Goal: Task Accomplishment & Management: Complete application form

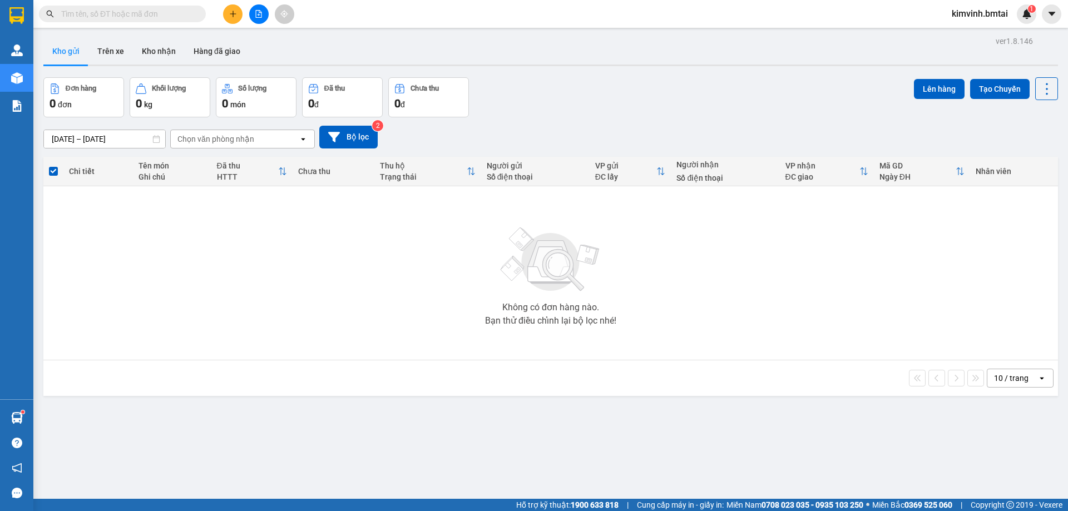
click at [230, 12] on icon "plus" at bounding box center [233, 14] width 8 height 8
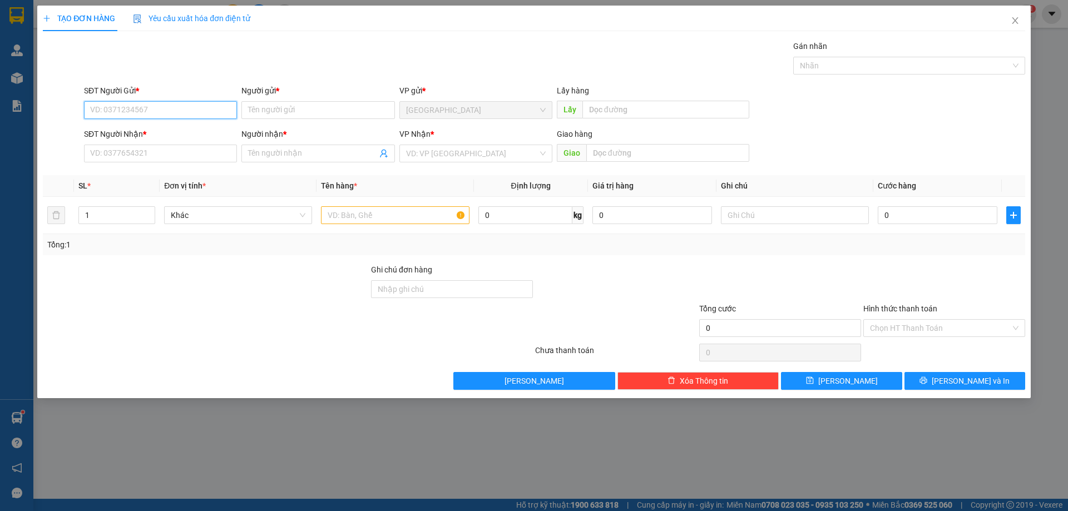
click at [191, 111] on input "SĐT Người Gửi *" at bounding box center [160, 110] width 153 height 18
type input "0974827127"
click at [315, 108] on input "Người gửi *" at bounding box center [317, 110] width 153 height 18
type input "Anh Tây"
click at [181, 149] on input "SĐT Người Nhận *" at bounding box center [160, 154] width 153 height 18
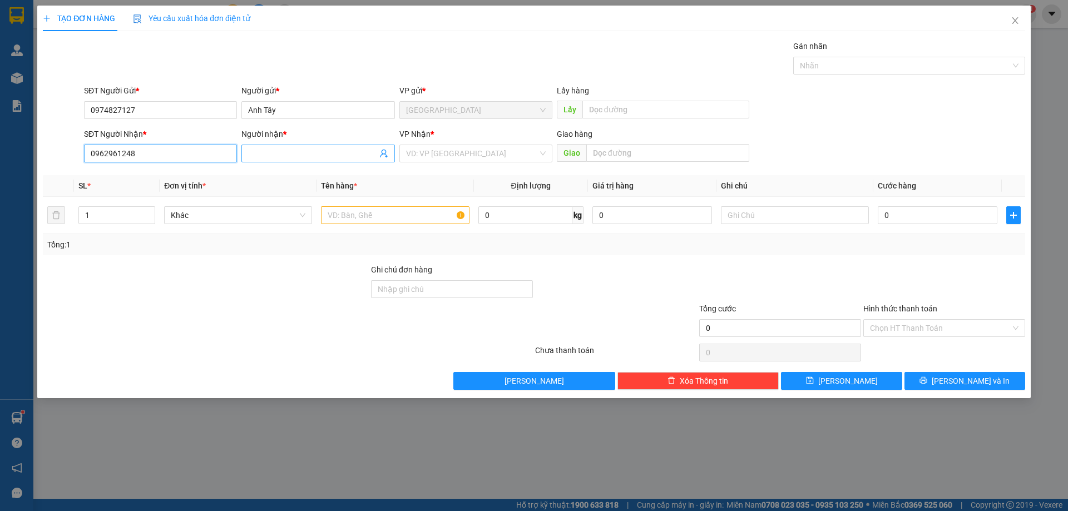
type input "0962961248"
click at [279, 151] on input "Người nhận *" at bounding box center [312, 153] width 128 height 12
type input "[PERSON_NAME]"
click at [350, 224] on input "text" at bounding box center [395, 215] width 148 height 18
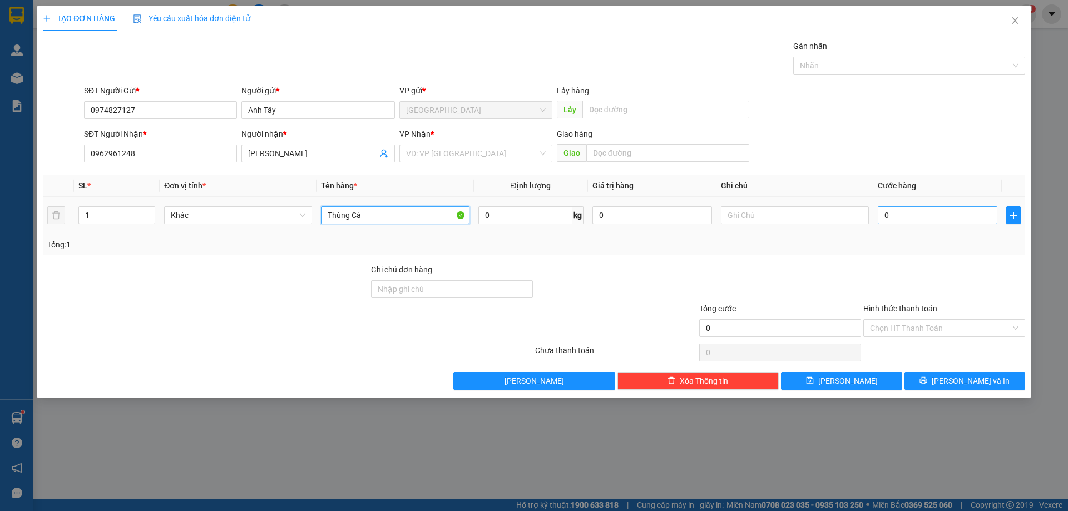
type input "Thùng Cá"
click at [936, 212] on input "0" at bounding box center [937, 215] width 120 height 18
type input "7"
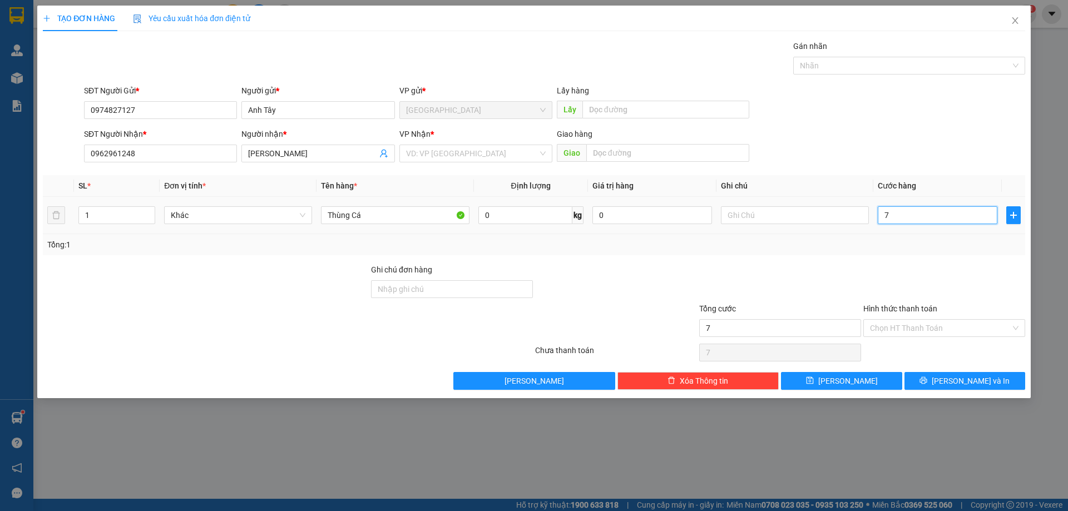
type input "70"
click at [912, 255] on div "Tổng: 1" at bounding box center [534, 244] width 982 height 21
type input "70.000"
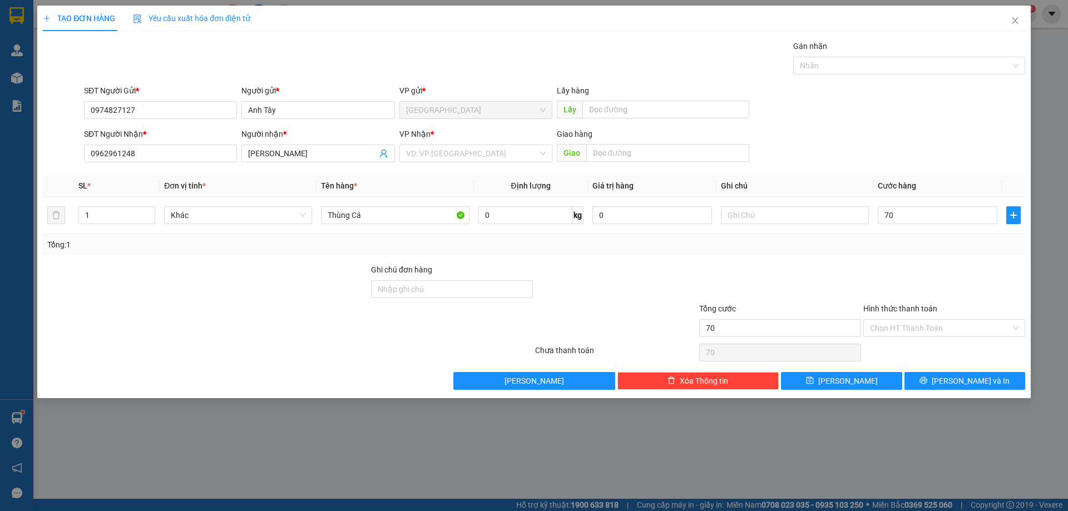
type input "70.000"
click at [913, 336] on input "Hình thức thanh toán" at bounding box center [940, 328] width 141 height 17
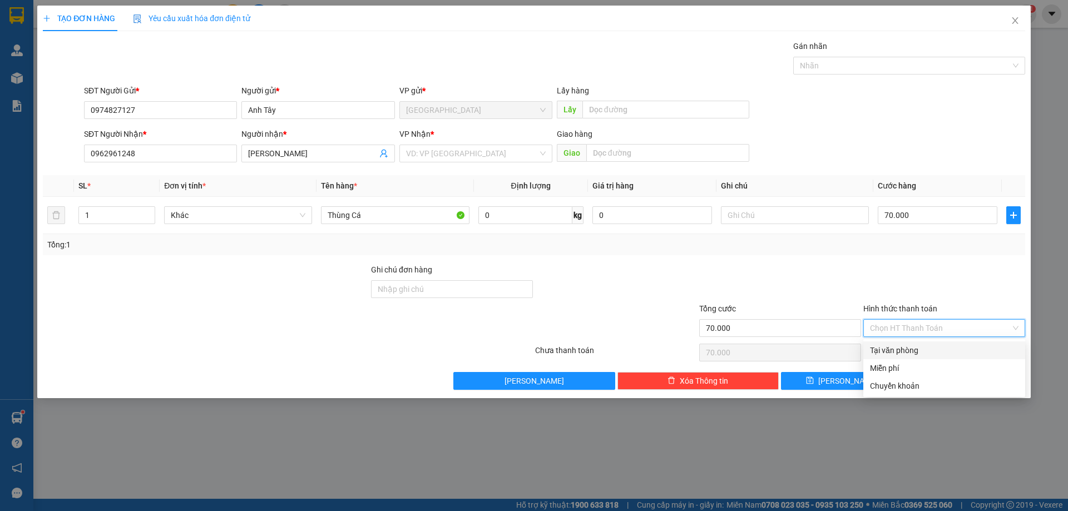
click at [921, 353] on div "Tại văn phòng" at bounding box center [944, 350] width 148 height 12
type input "0"
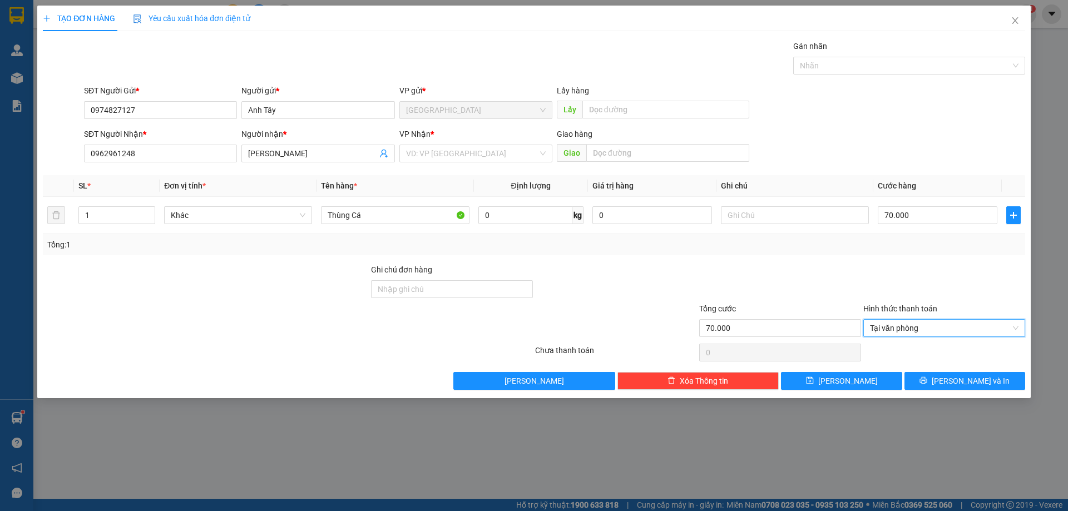
click at [485, 143] on div "VP Nhận *" at bounding box center [475, 136] width 153 height 17
click at [475, 161] on input "search" at bounding box center [472, 153] width 132 height 17
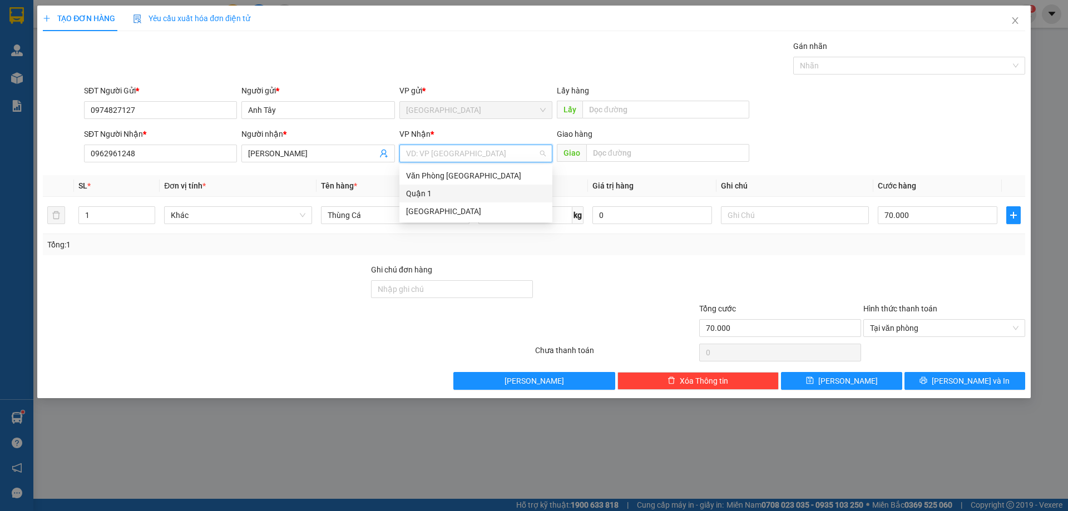
click at [447, 192] on div "Quận 1" at bounding box center [476, 193] width 140 height 12
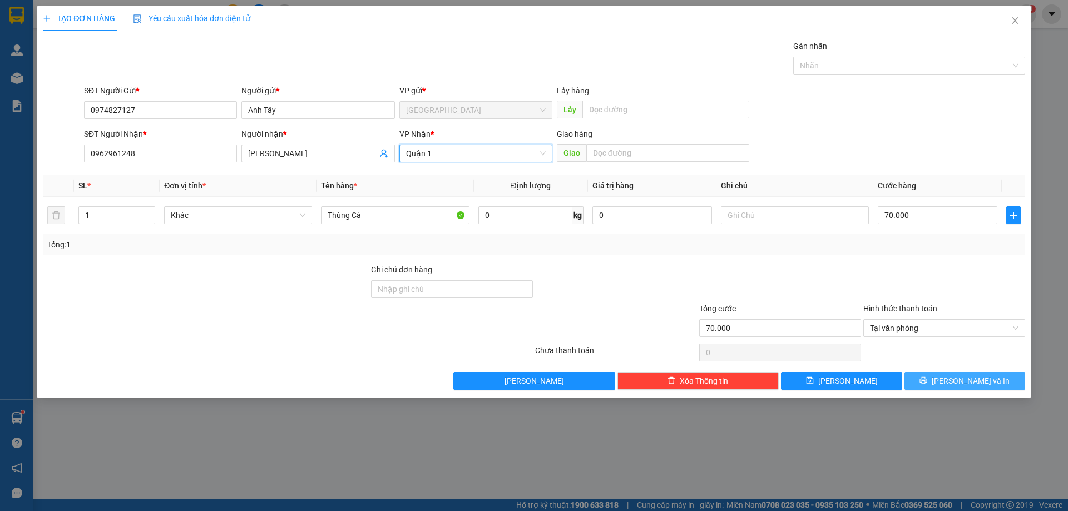
click at [957, 372] on button "[PERSON_NAME] và In" at bounding box center [964, 381] width 121 height 18
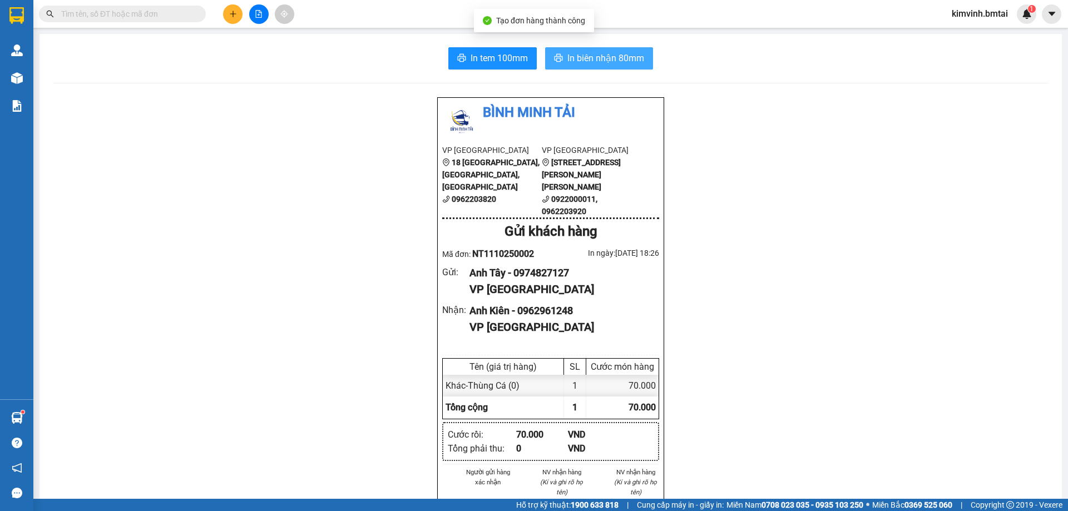
click at [589, 58] on span "In biên nhận 80mm" at bounding box center [605, 58] width 77 height 14
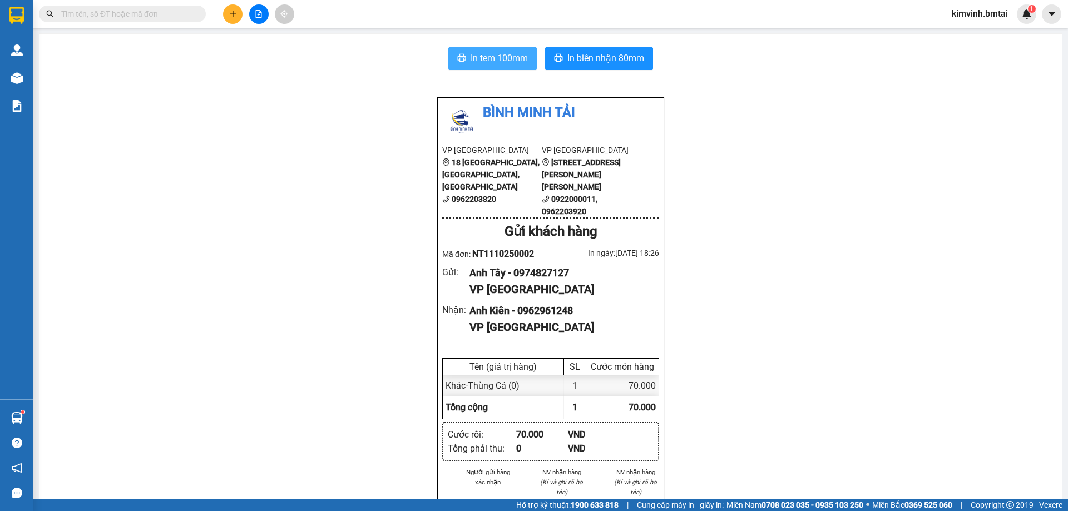
click at [495, 56] on span "In tem 100mm" at bounding box center [498, 58] width 57 height 14
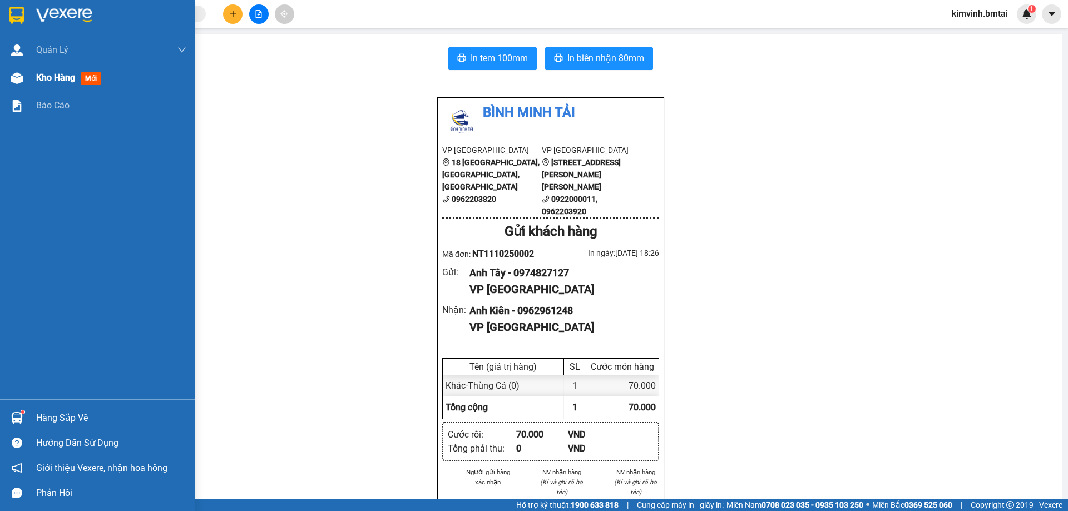
click at [22, 75] on img at bounding box center [17, 78] width 12 height 12
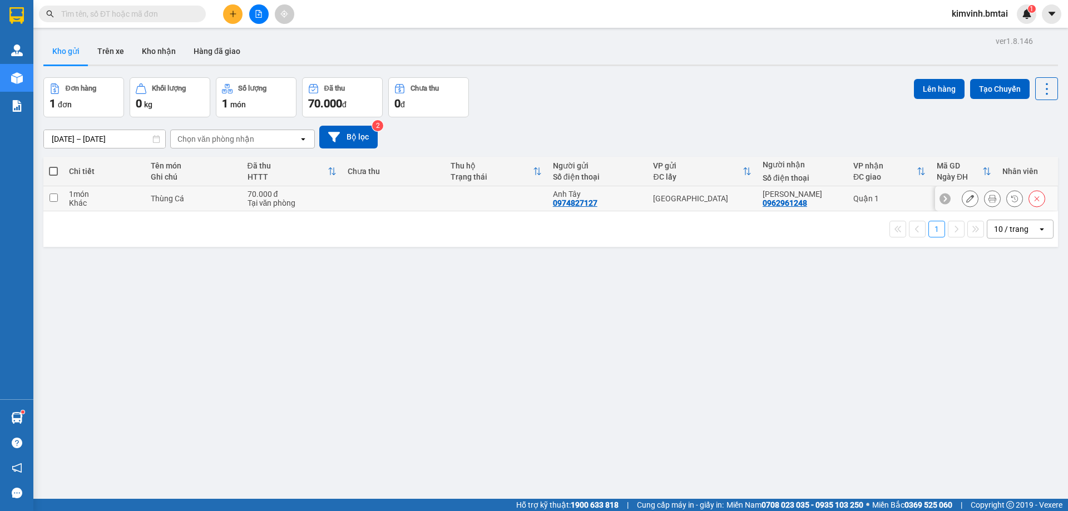
click at [52, 198] on input "checkbox" at bounding box center [53, 198] width 8 height 8
checkbox input "true"
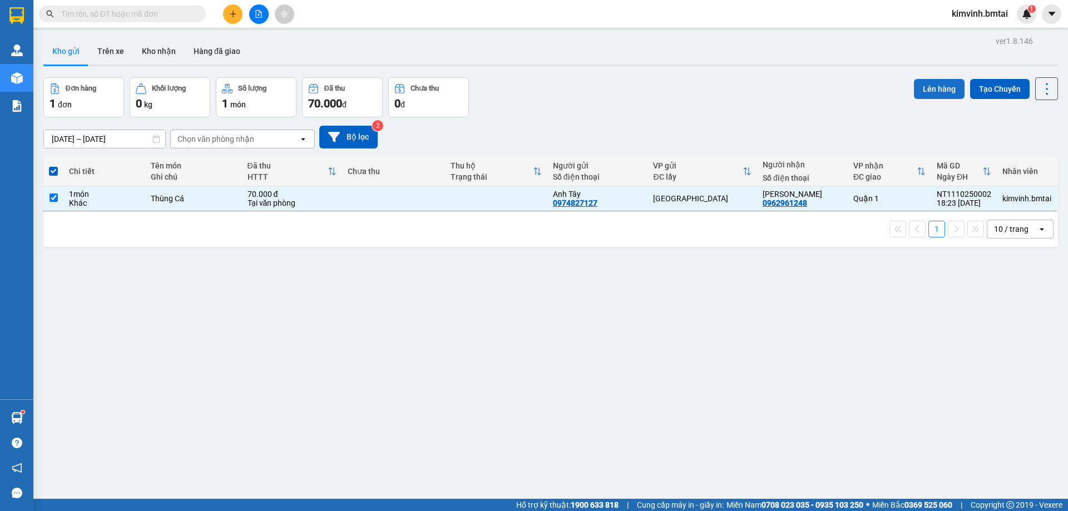
click at [926, 83] on button "Lên hàng" at bounding box center [939, 89] width 51 height 20
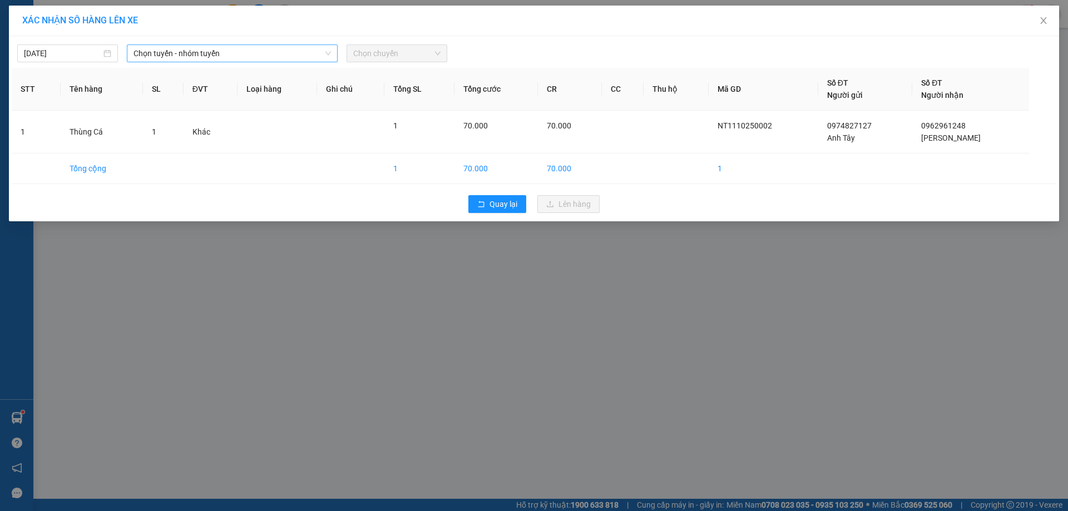
click at [263, 51] on span "Chọn tuyến - nhóm tuyến" at bounding box center [231, 53] width 197 height 17
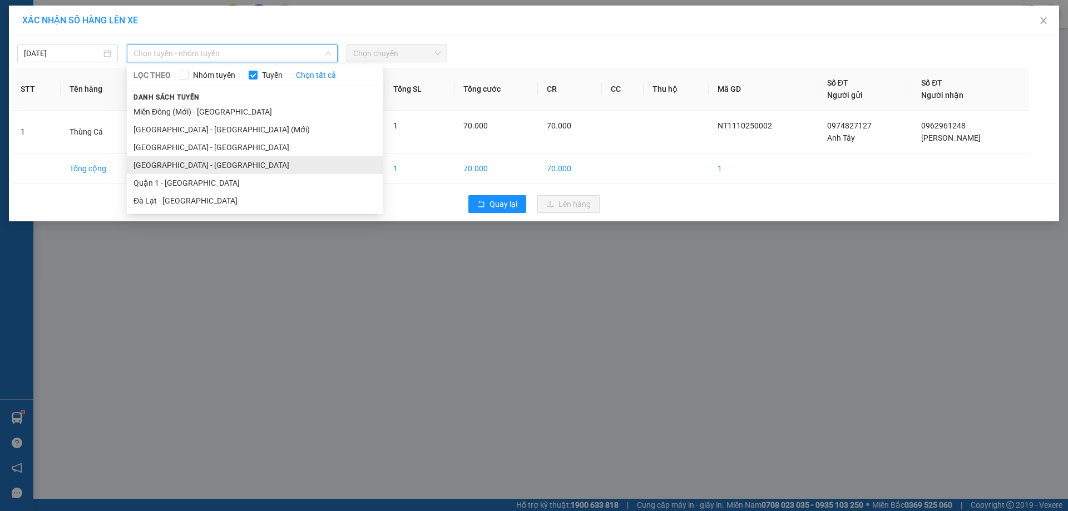
click at [226, 161] on li "[GEOGRAPHIC_DATA] - [GEOGRAPHIC_DATA]" at bounding box center [255, 165] width 256 height 18
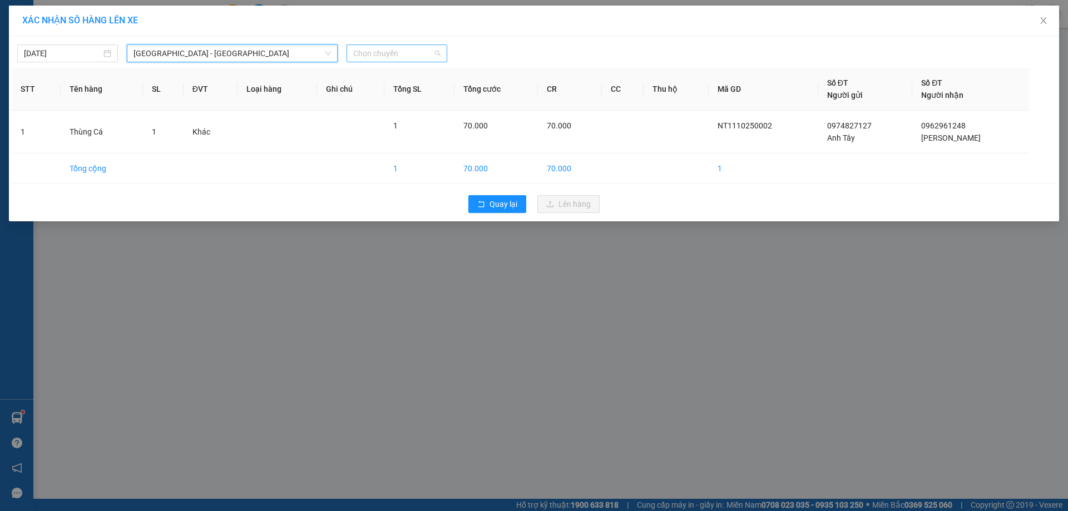
click at [416, 62] on div "Chọn chuyến" at bounding box center [396, 53] width 101 height 18
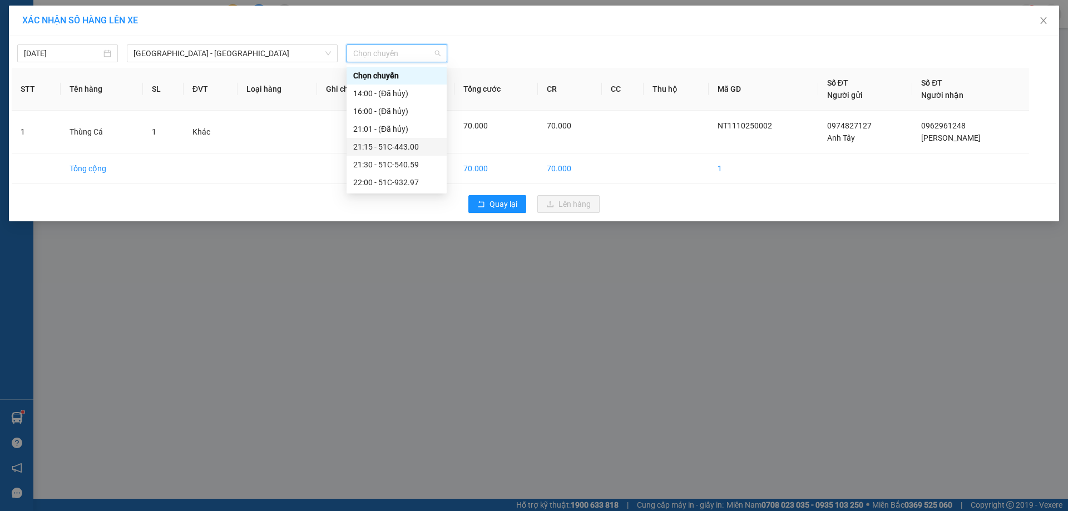
click at [421, 152] on div "21:15 - 51C-443.00" at bounding box center [396, 147] width 87 height 12
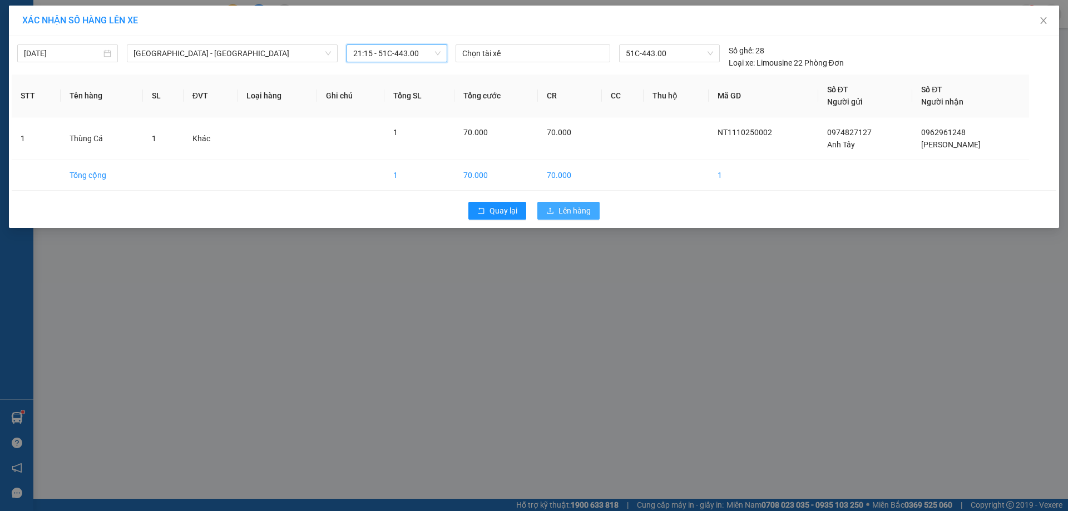
click at [577, 206] on span "Lên hàng" at bounding box center [574, 211] width 32 height 12
